Goal: Information Seeking & Learning: Learn about a topic

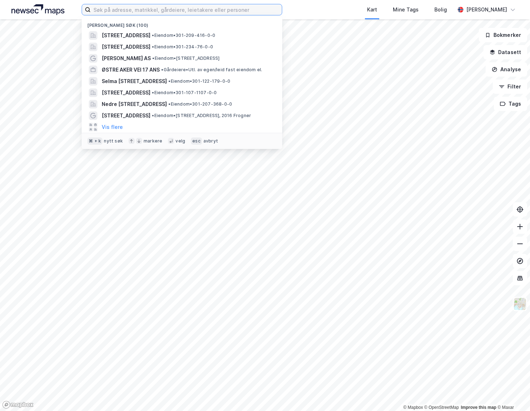
click at [117, 13] on input at bounding box center [186, 9] width 191 height 11
paste input "[STREET_ADDRESS]"
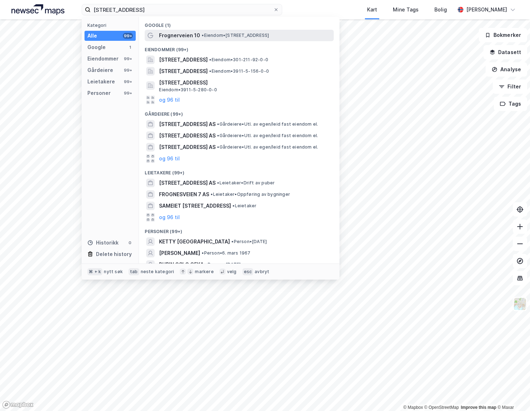
click at [169, 34] on span "Frognerveien 10" at bounding box center [179, 35] width 41 height 9
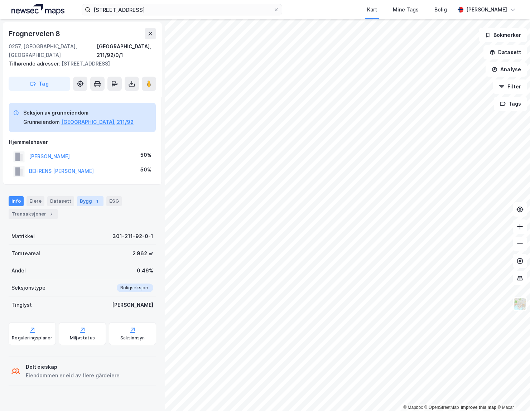
click at [78, 196] on div "Bygg 1" at bounding box center [90, 201] width 27 height 10
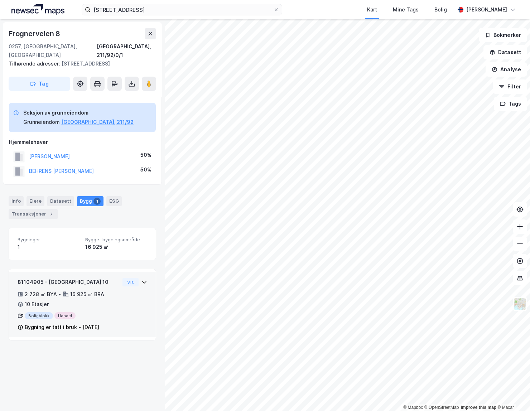
click at [109, 312] on div "Boligblokk Handel" at bounding box center [69, 315] width 102 height 7
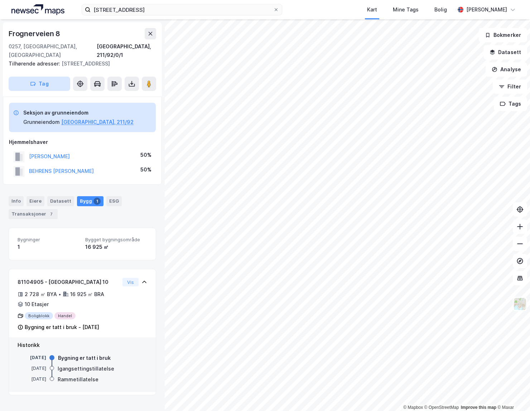
drag, startPoint x: 82, startPoint y: 54, endPoint x: 35, endPoint y: 82, distance: 54.6
click at [82, 59] on div "Tilhørende adresser: [STREET_ADDRESS]" at bounding box center [80, 63] width 142 height 9
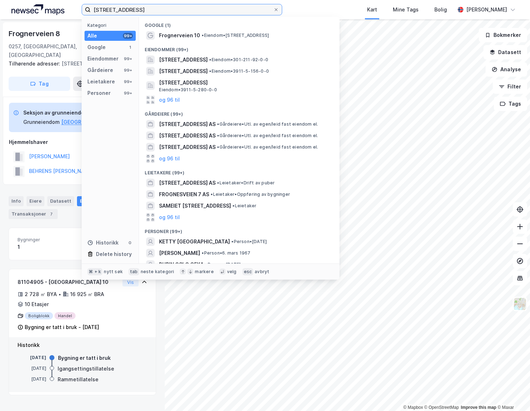
click at [136, 10] on input "[STREET_ADDRESS]" at bounding box center [182, 9] width 183 height 11
paste input "Sørkedals"
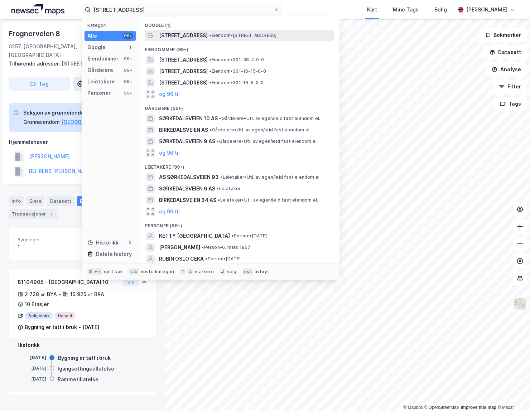
click at [171, 34] on span "[STREET_ADDRESS]" at bounding box center [183, 35] width 49 height 9
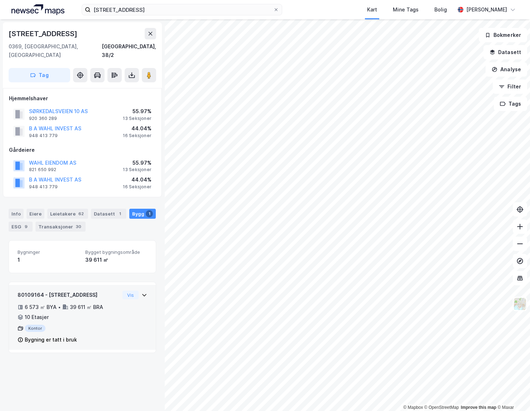
click at [113, 291] on div "80109164 - [STREET_ADDRESS]" at bounding box center [69, 295] width 102 height 9
click at [143, 292] on icon at bounding box center [144, 295] width 6 height 6
click at [140, 291] on div "Vis" at bounding box center [135, 295] width 25 height 9
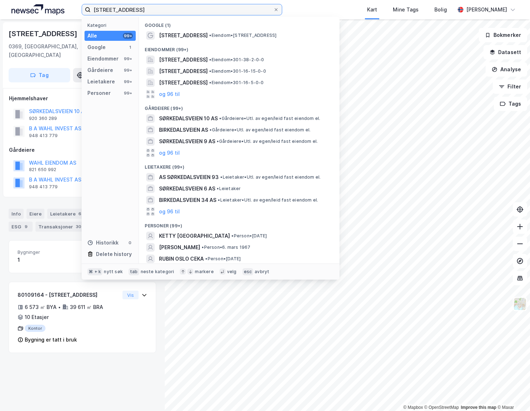
click at [166, 10] on input "[STREET_ADDRESS]" at bounding box center [182, 9] width 183 height 11
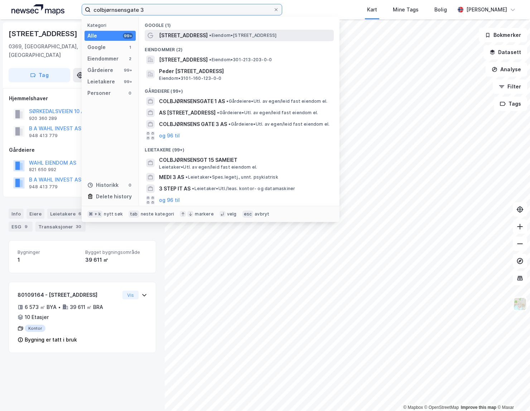
type input "colbjørnsensgate 3"
click at [175, 33] on span "[STREET_ADDRESS]" at bounding box center [183, 35] width 49 height 9
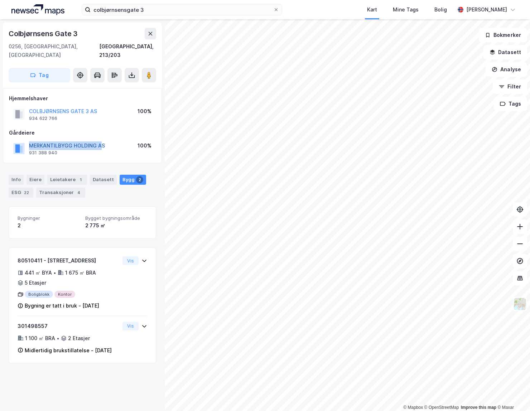
drag, startPoint x: 28, startPoint y: 137, endPoint x: 101, endPoint y: 140, distance: 73.1
click at [101, 141] on div "MERKANTILBYGG HOLDING AS 931 388 940" at bounding box center [59, 148] width 92 height 14
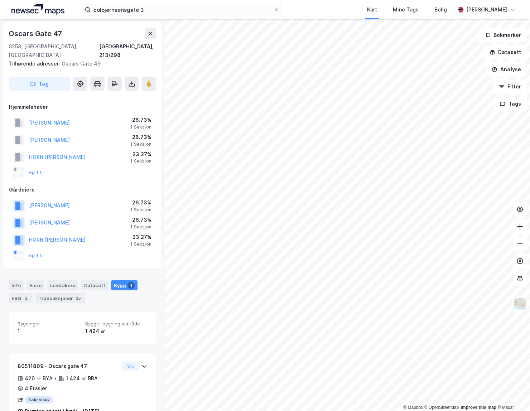
scroll to position [13, 0]
